Goal: Information Seeking & Learning: Learn about a topic

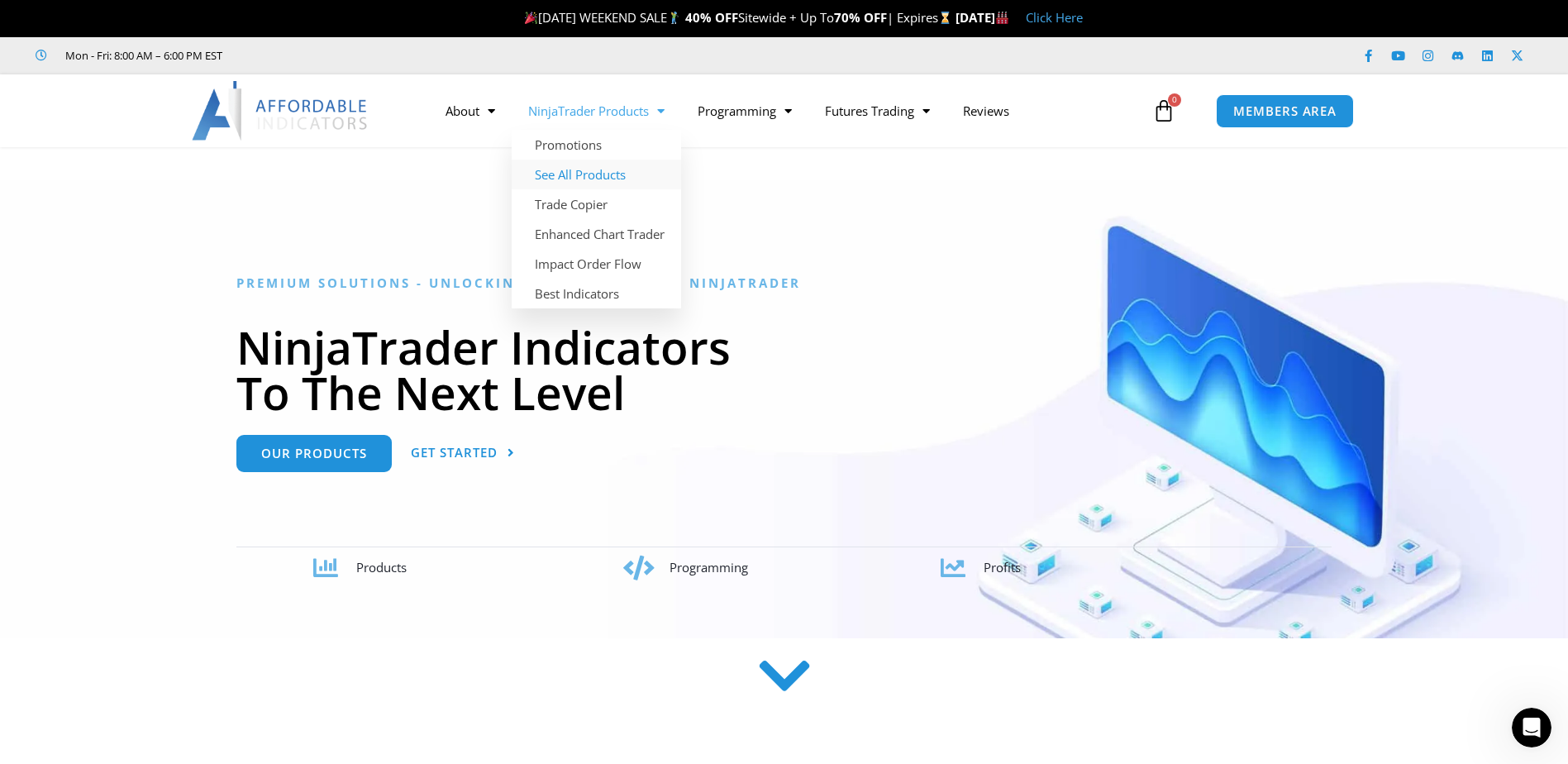
click at [612, 166] on link "See All Products" at bounding box center [596, 174] width 170 height 30
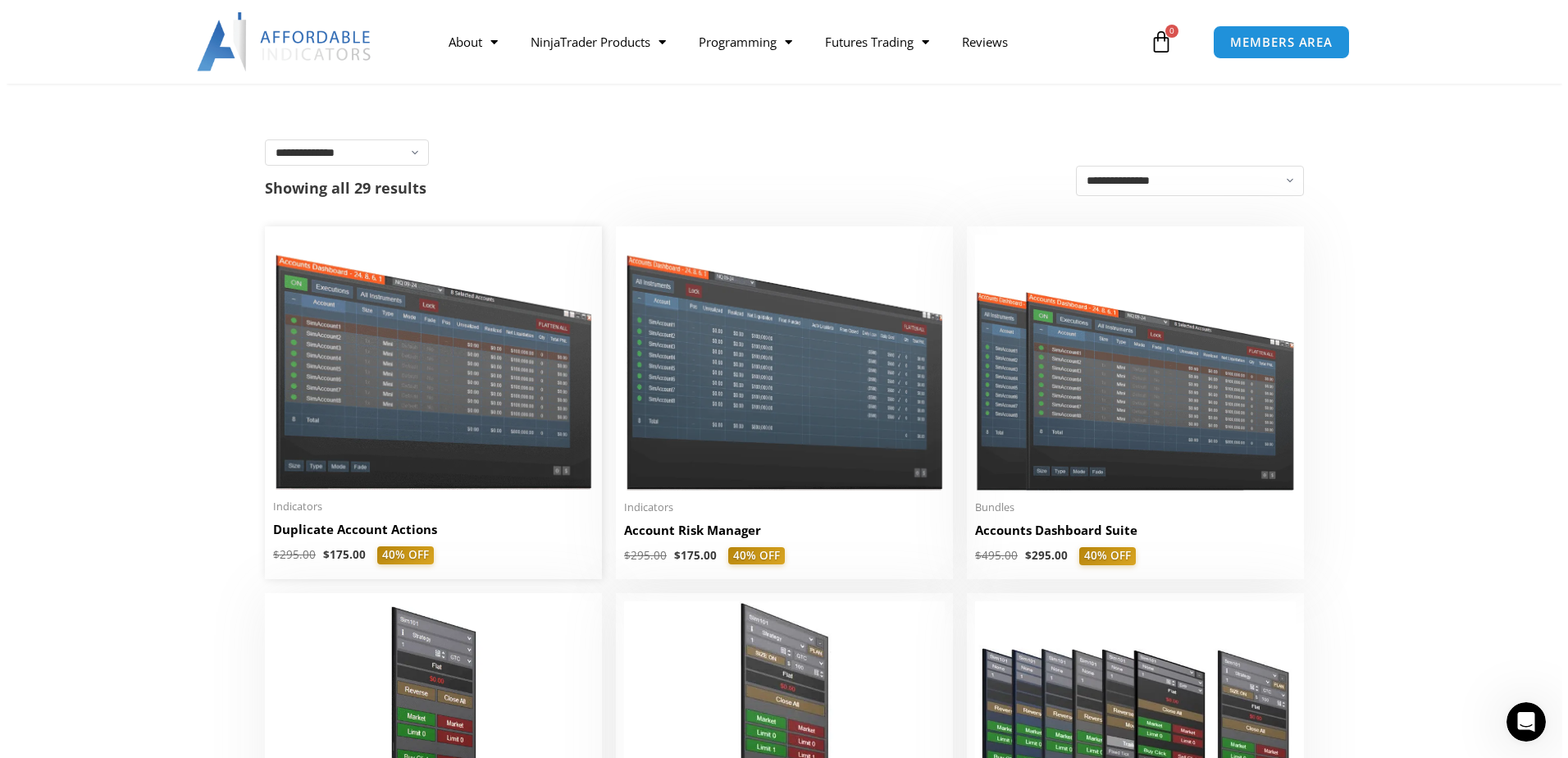
scroll to position [246, 0]
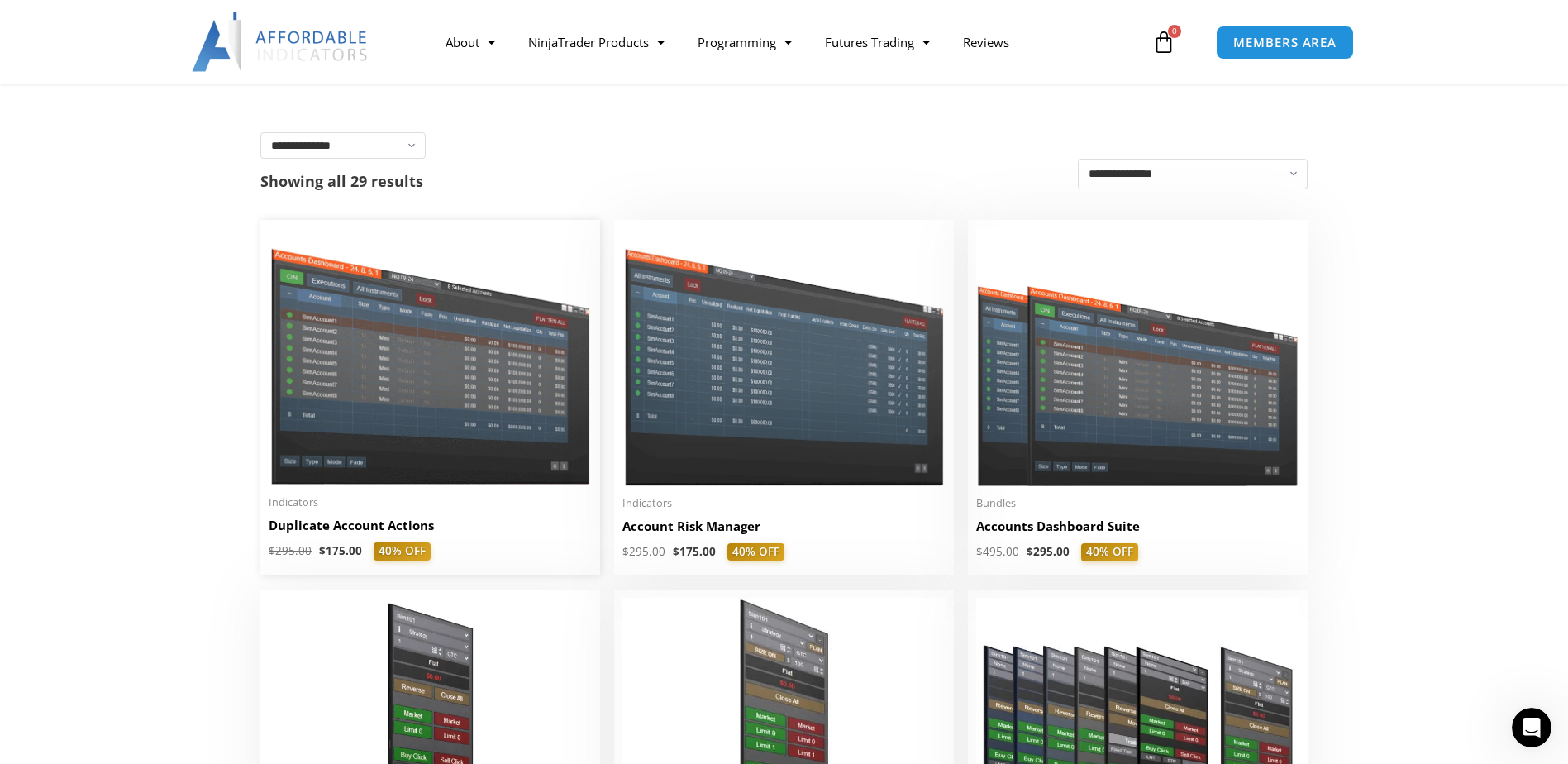
click at [469, 338] on img at bounding box center [431, 357] width 324 height 257
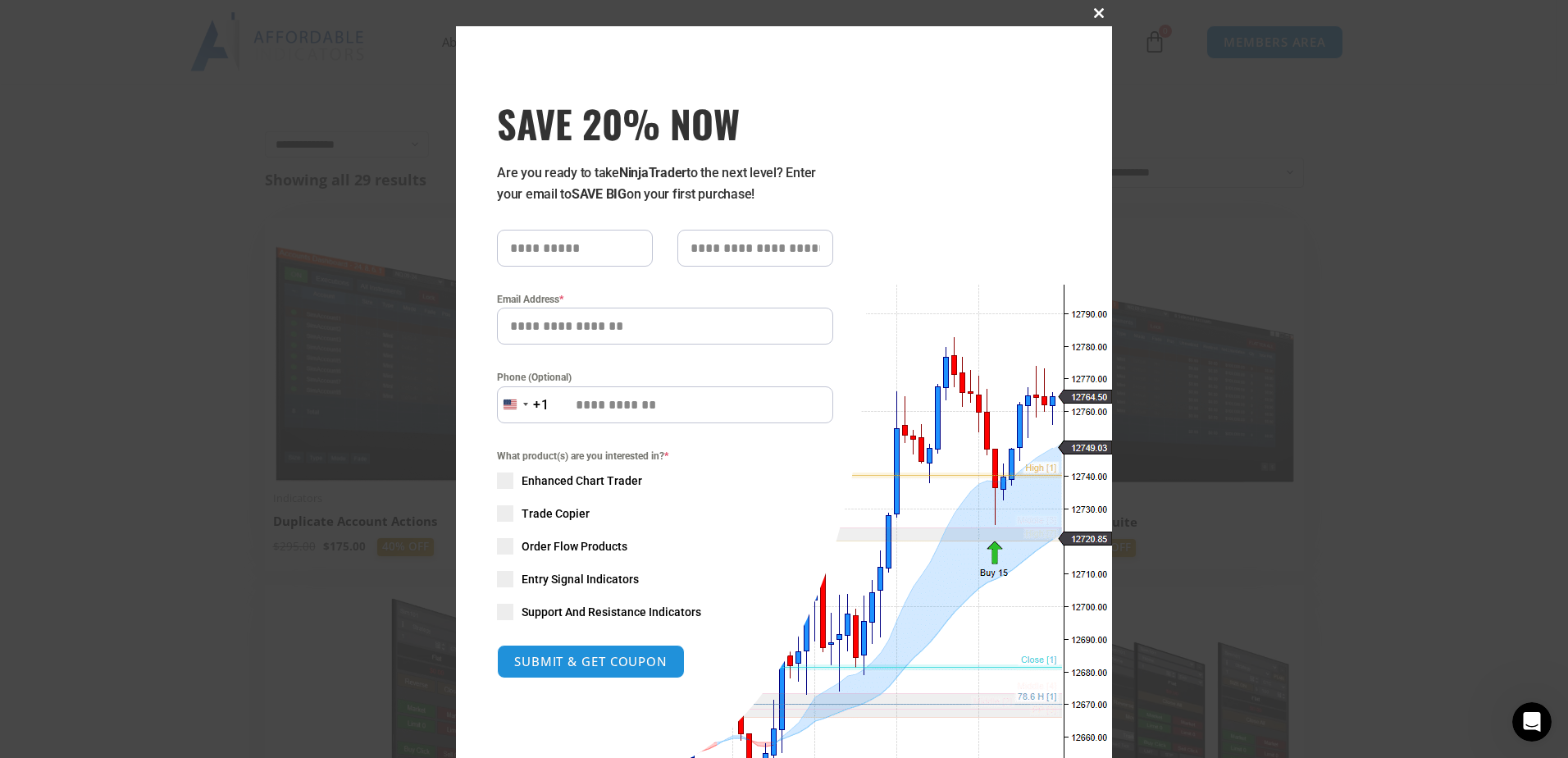
click at [1091, 10] on span at bounding box center [1099, 13] width 26 height 10
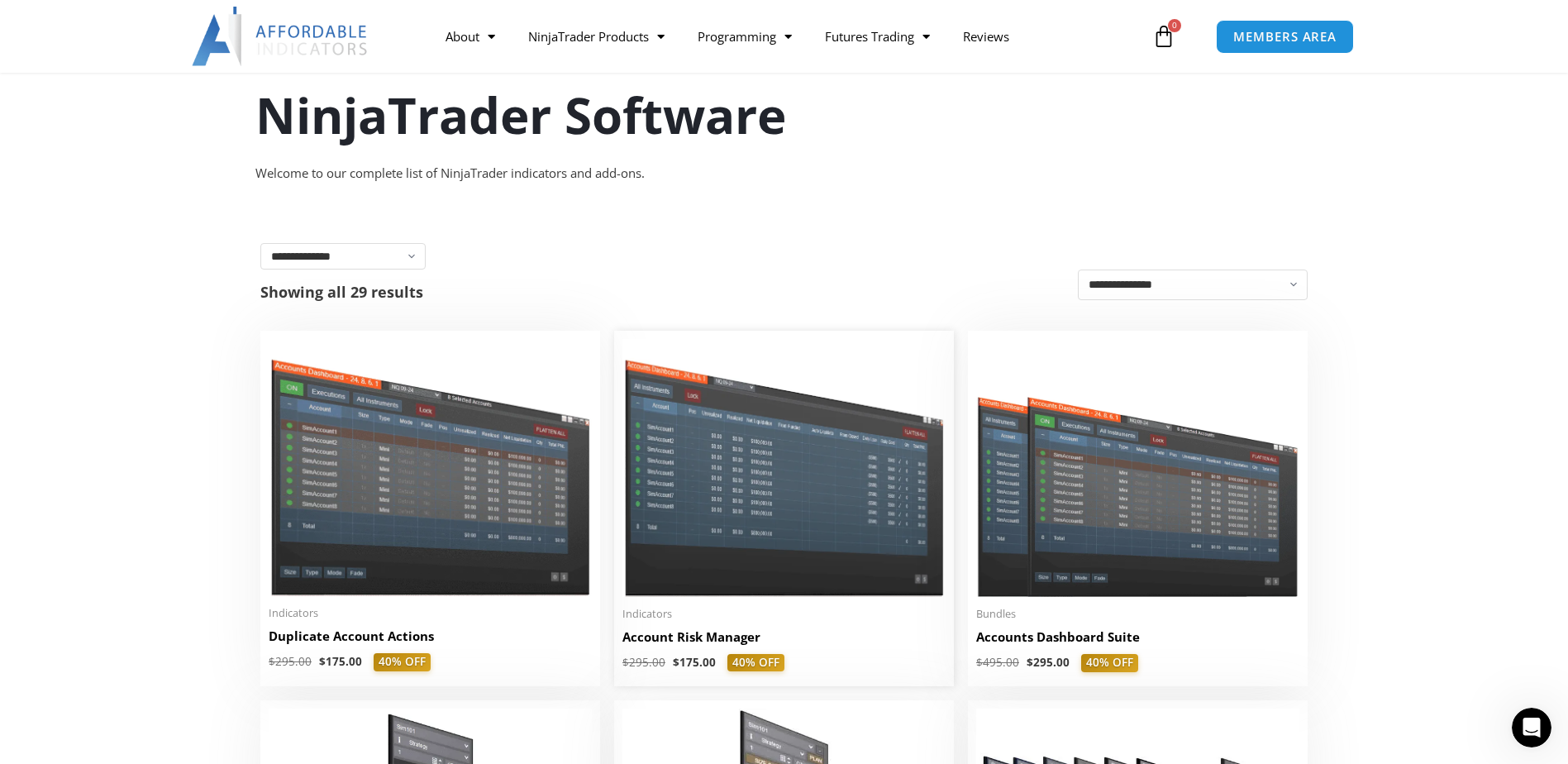
scroll to position [83, 0]
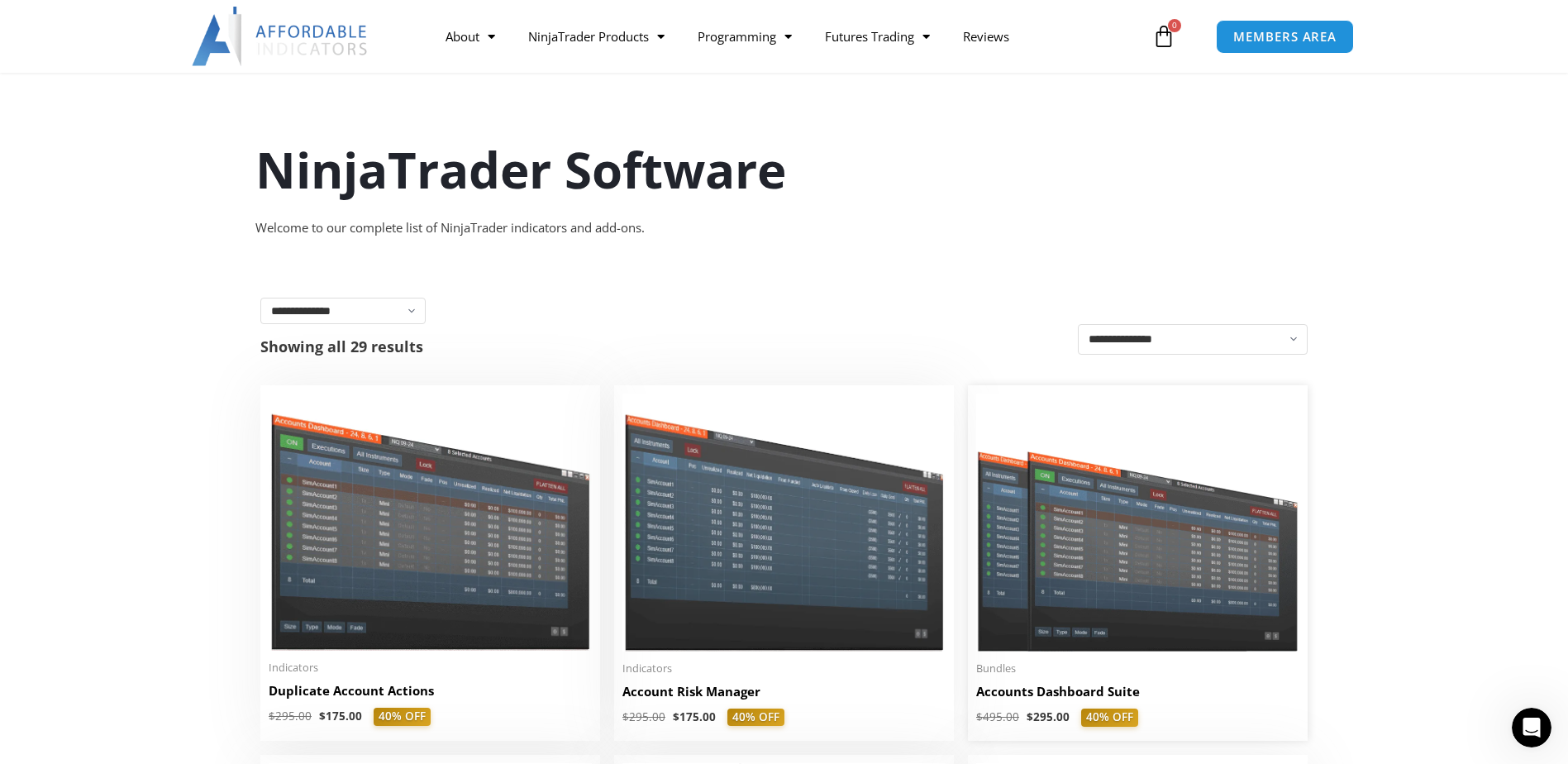
click at [1098, 511] on img at bounding box center [1137, 522] width 324 height 258
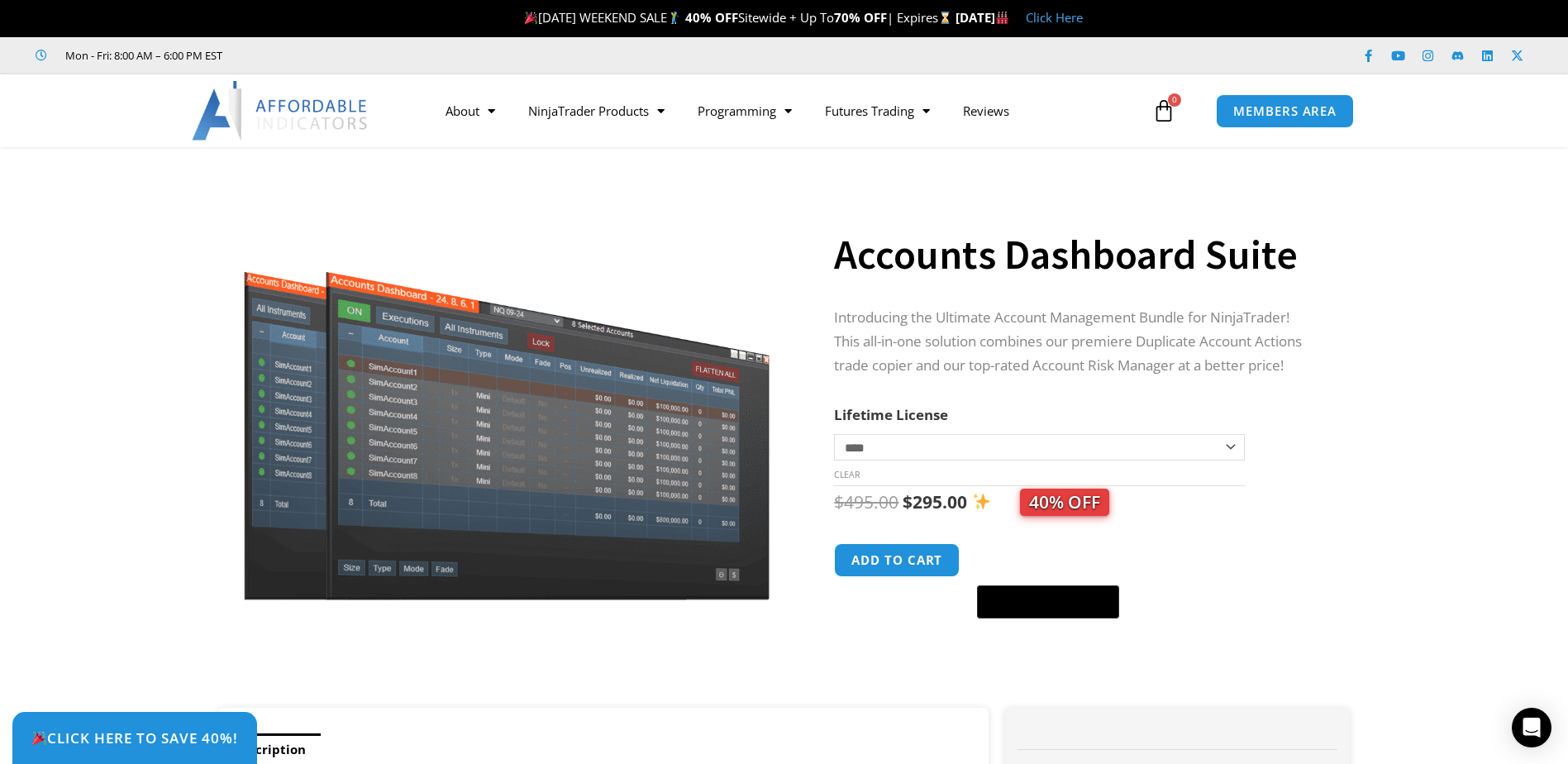
click at [905, 440] on select "**********" at bounding box center [1039, 446] width 410 height 26
click at [905, 439] on select "**********" at bounding box center [1039, 446] width 410 height 26
click at [318, 106] on img at bounding box center [281, 110] width 177 height 59
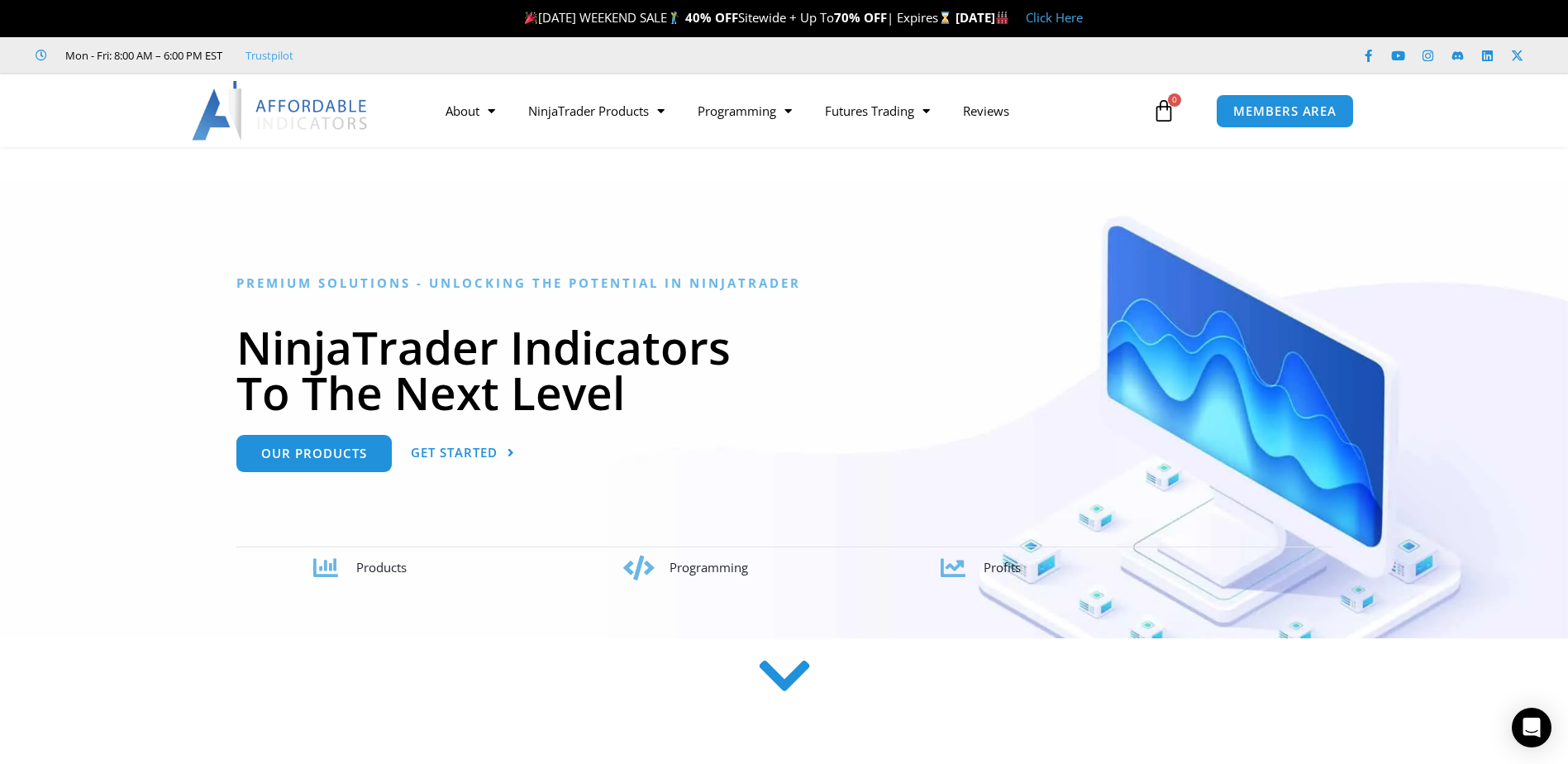
click at [345, 107] on img at bounding box center [281, 110] width 177 height 59
drag, startPoint x: 0, startPoint y: 0, endPoint x: 346, endPoint y: 107, distance: 362.2
click at [346, 107] on img at bounding box center [281, 110] width 177 height 59
click at [243, 102] on img at bounding box center [281, 110] width 177 height 59
click at [312, 108] on img at bounding box center [281, 110] width 177 height 59
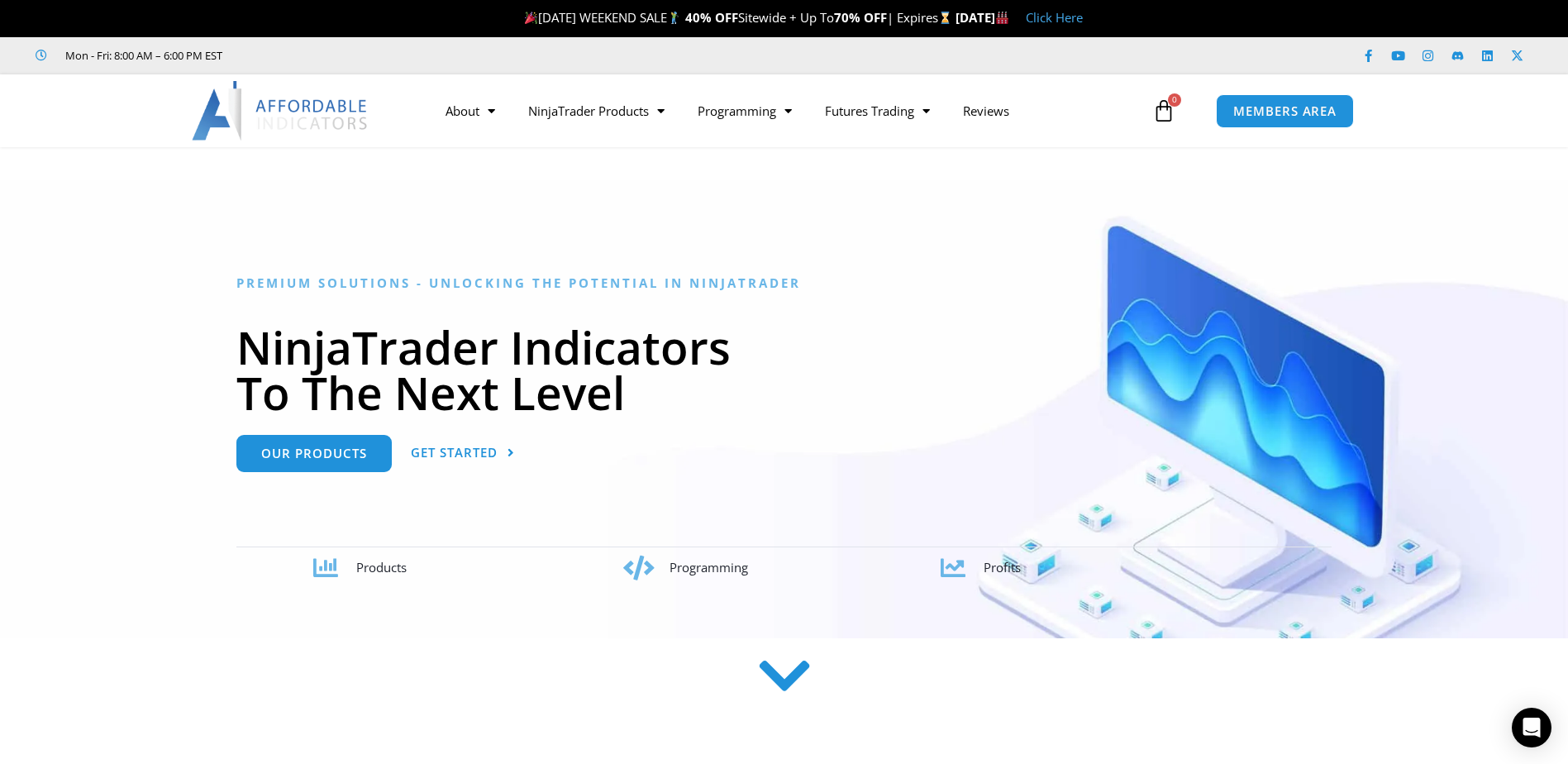
click at [312, 108] on img at bounding box center [281, 110] width 177 height 59
click at [794, 690] on icon at bounding box center [784, 675] width 58 height 58
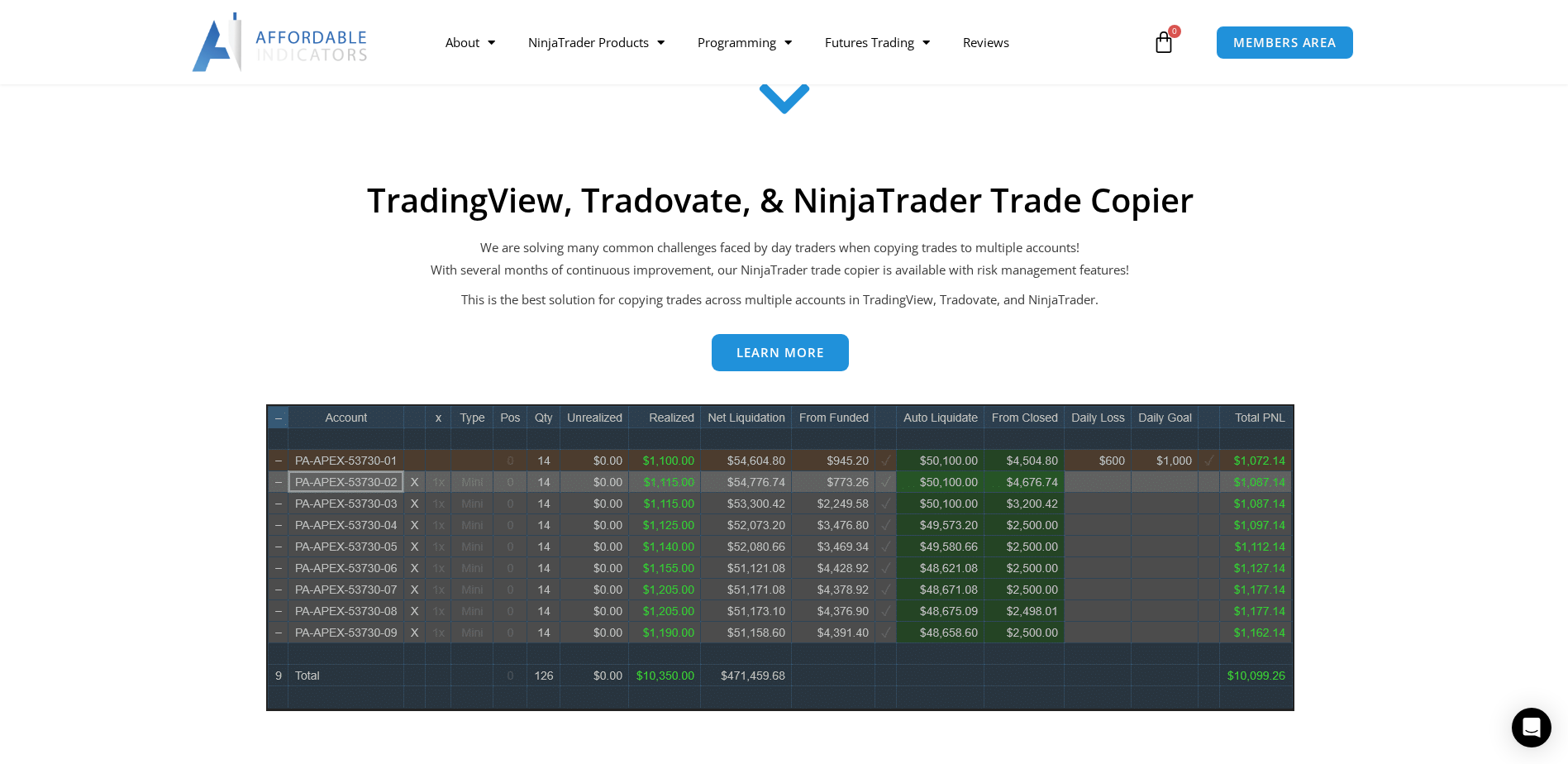
scroll to position [563, 0]
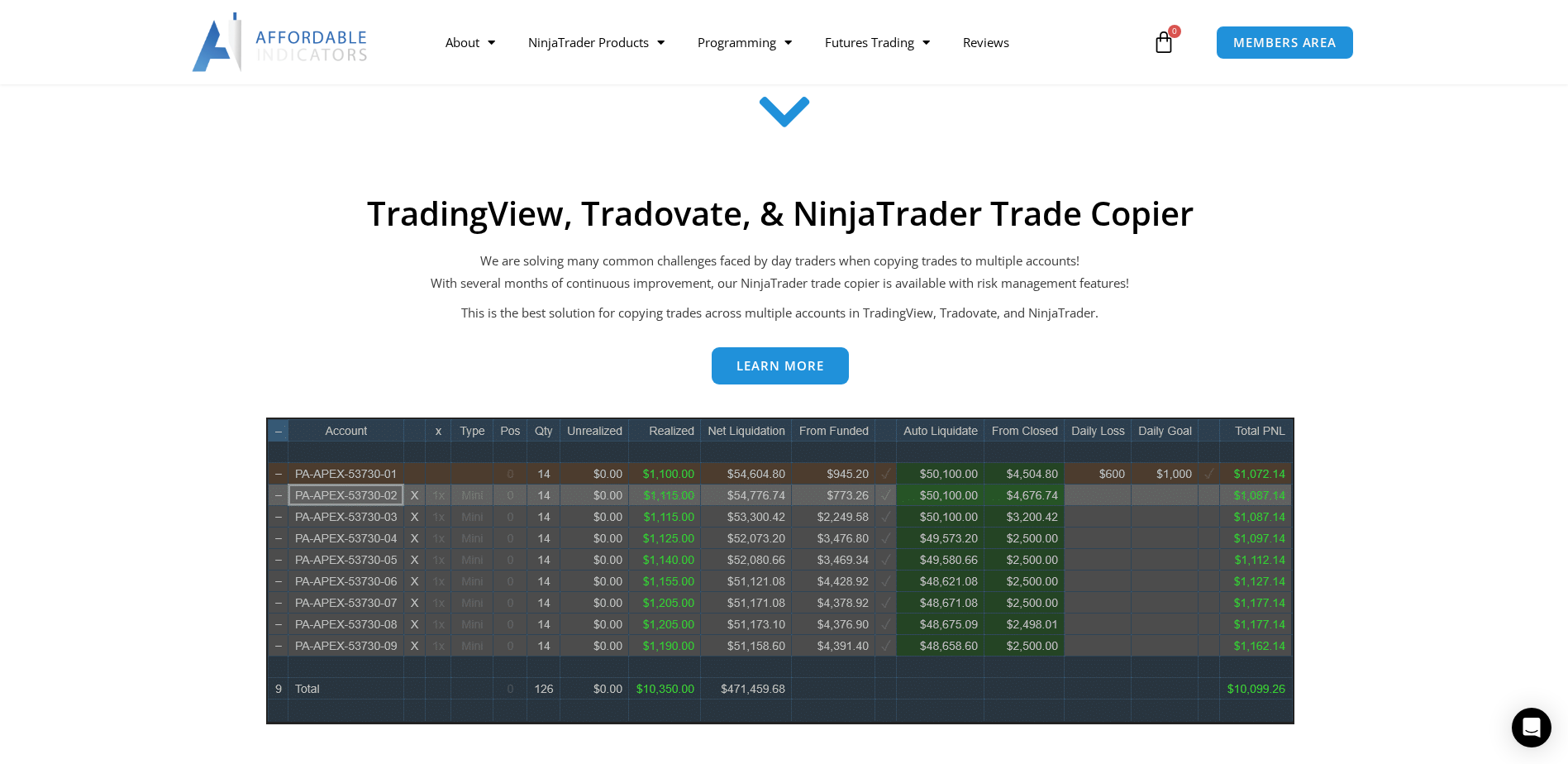
click at [789, 113] on icon at bounding box center [784, 112] width 58 height 58
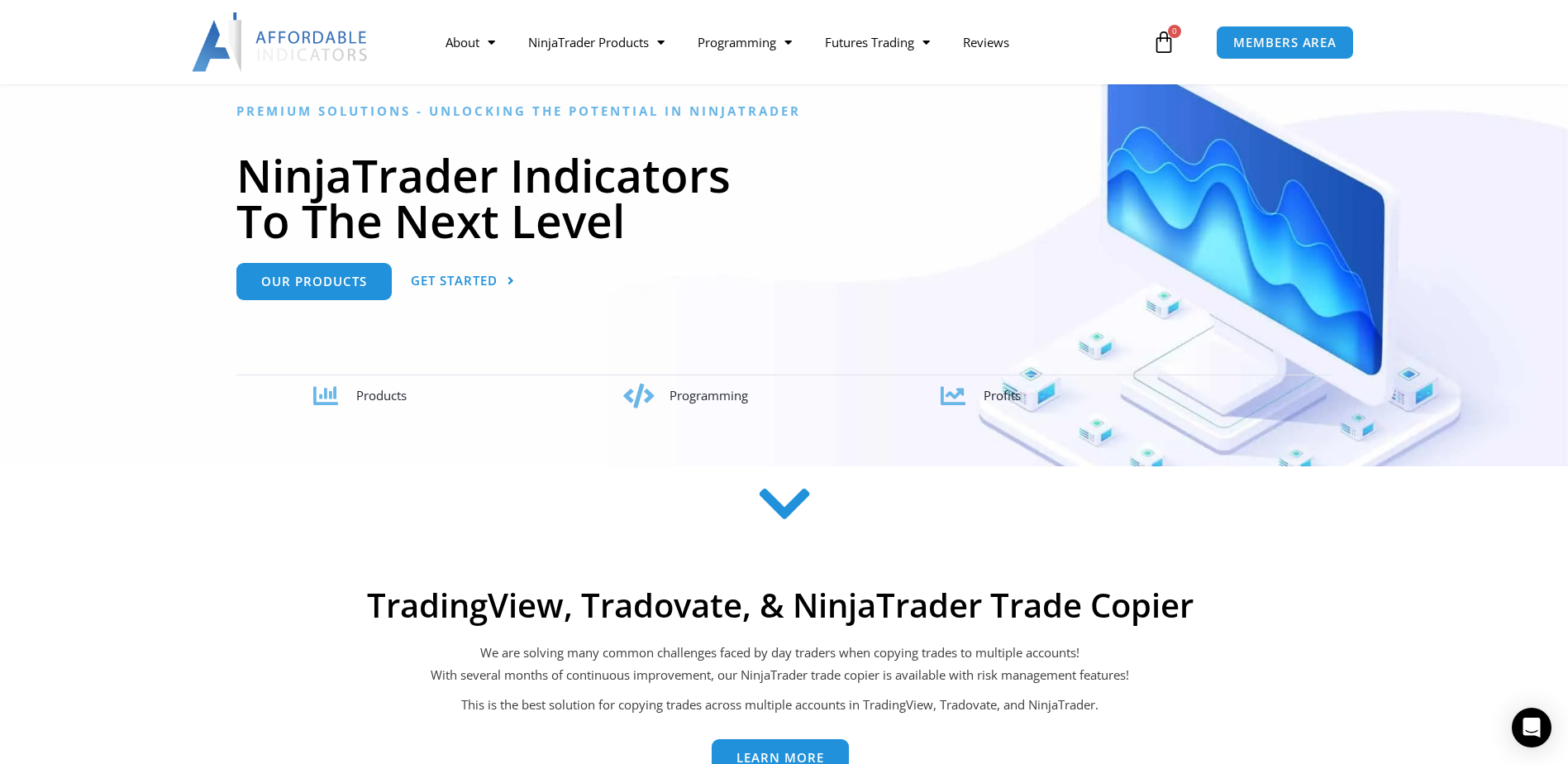
scroll to position [0, 0]
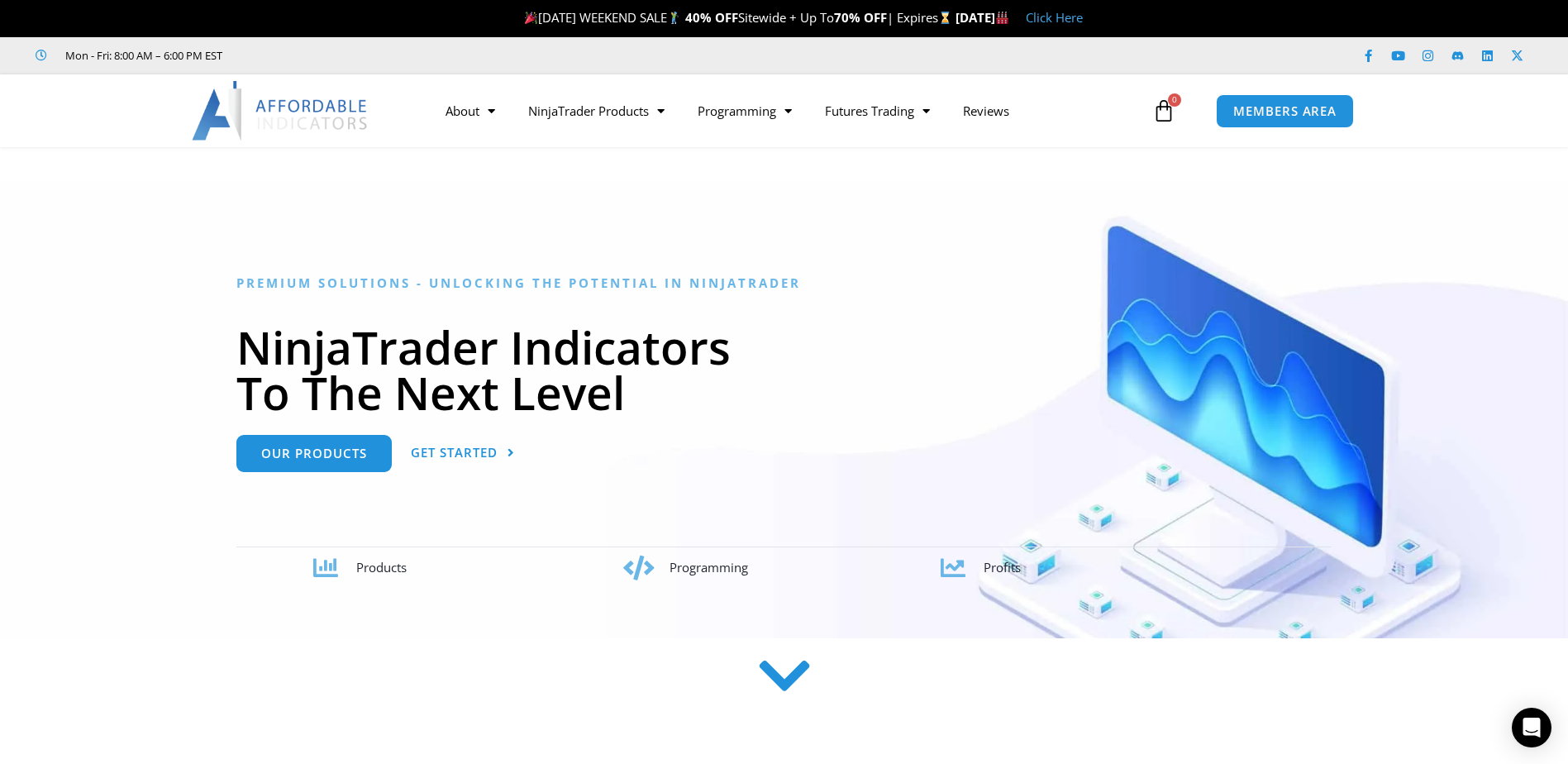
click at [773, 663] on icon at bounding box center [784, 675] width 58 height 58
click at [780, 675] on icon at bounding box center [784, 675] width 58 height 58
click at [795, 681] on icon at bounding box center [784, 675] width 58 height 58
click at [781, 664] on icon at bounding box center [784, 675] width 58 height 58
click at [777, 673] on icon at bounding box center [784, 675] width 58 height 58
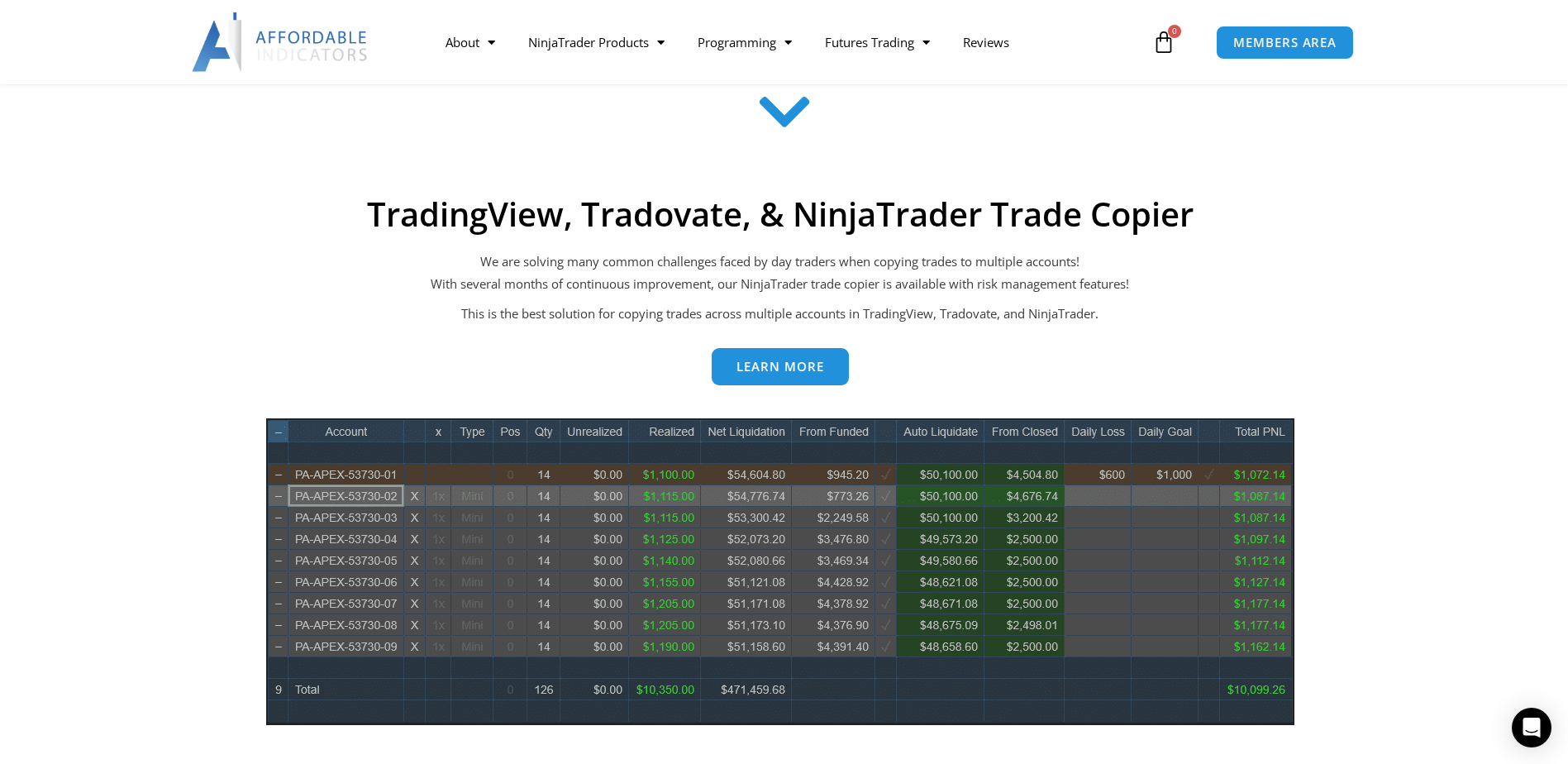
scroll to position [646, 0]
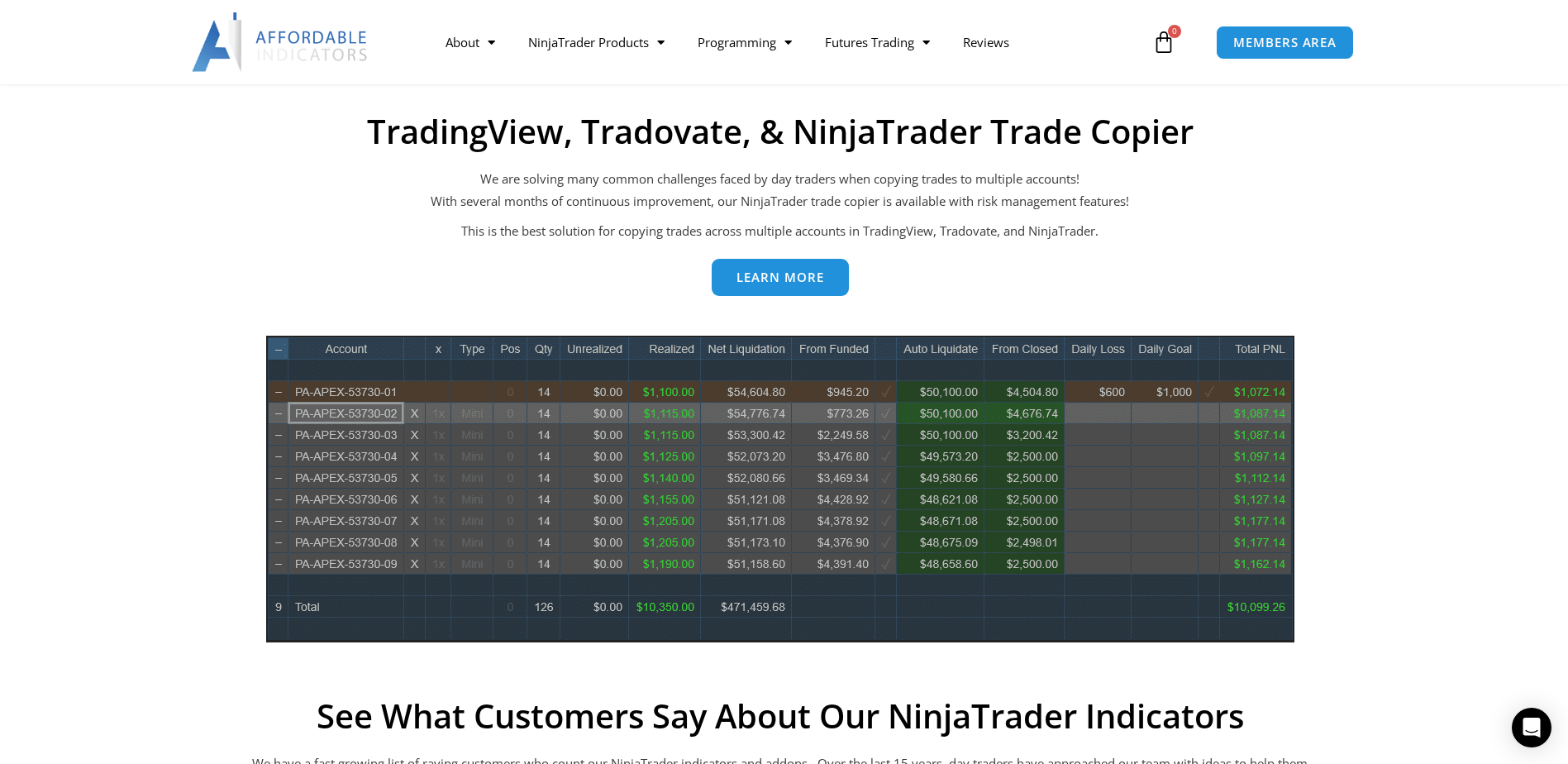
click at [785, 293] on link "Learn more" at bounding box center [780, 277] width 137 height 37
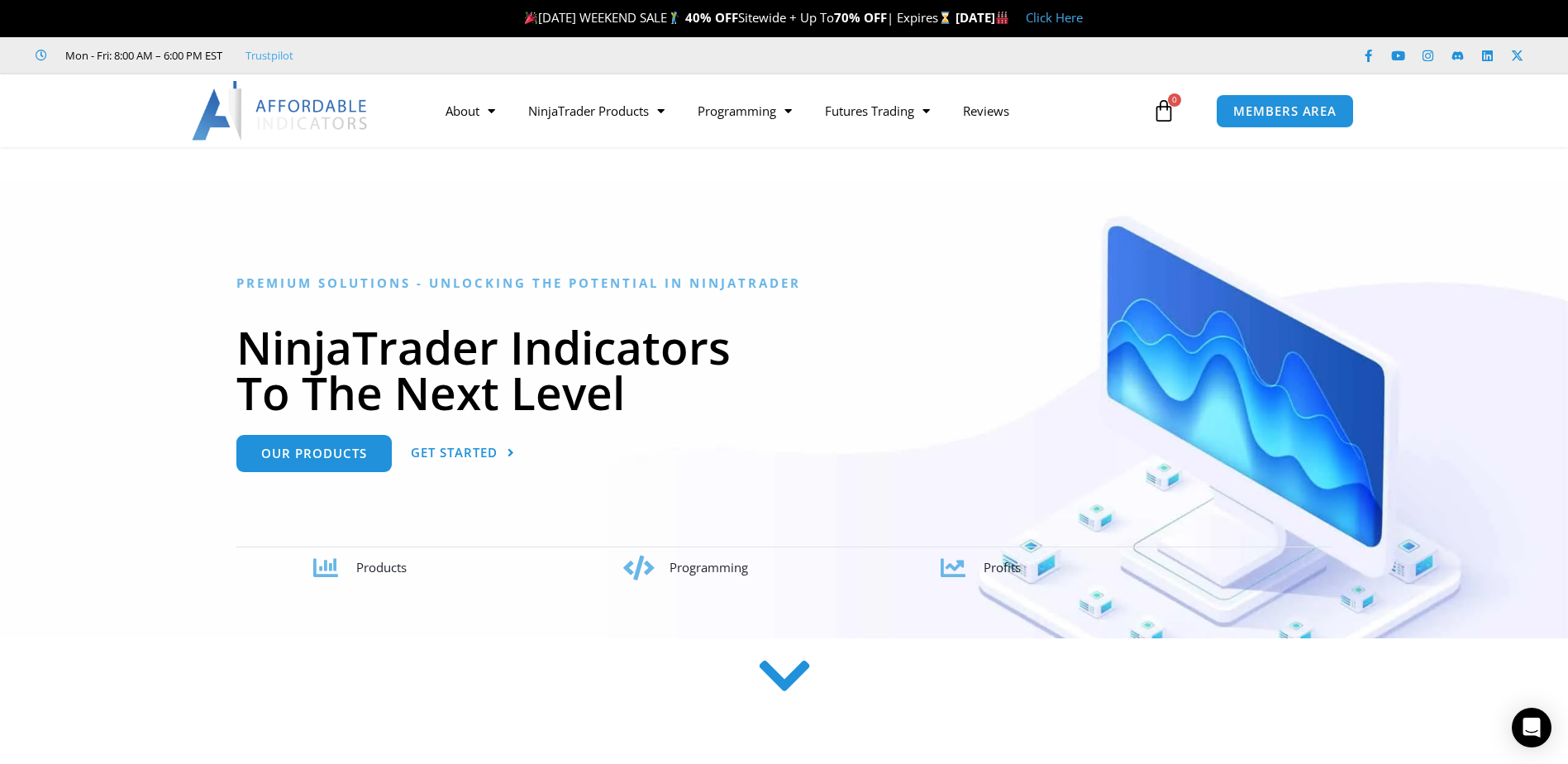
click at [287, 109] on img at bounding box center [281, 110] width 177 height 59
click at [789, 677] on icon at bounding box center [784, 675] width 58 height 58
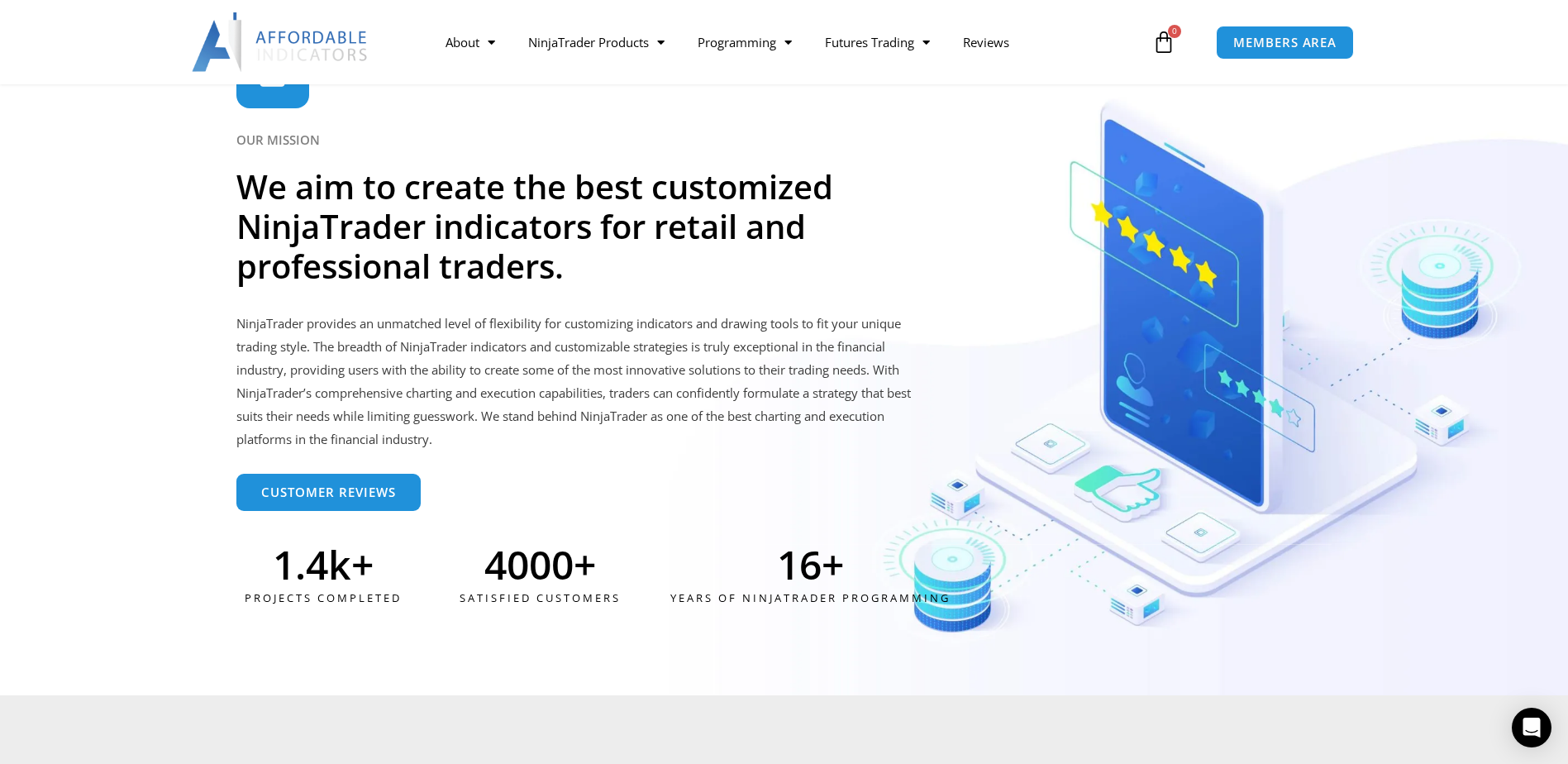
scroll to position [3952, 0]
